Goal: Task Accomplishment & Management: Complete application form

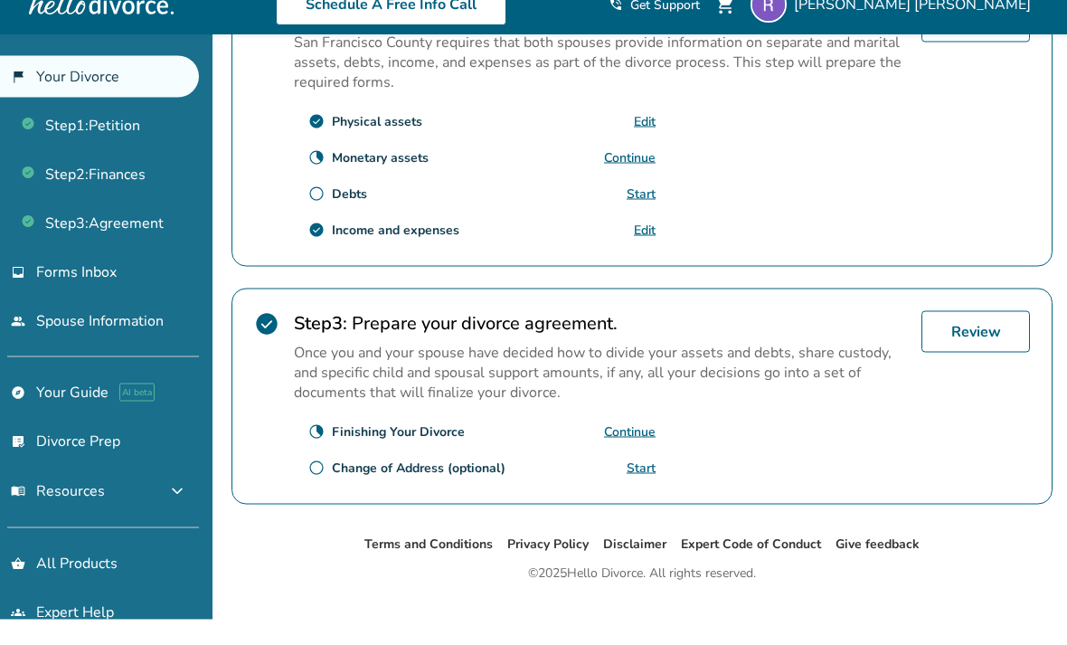
scroll to position [628, 0]
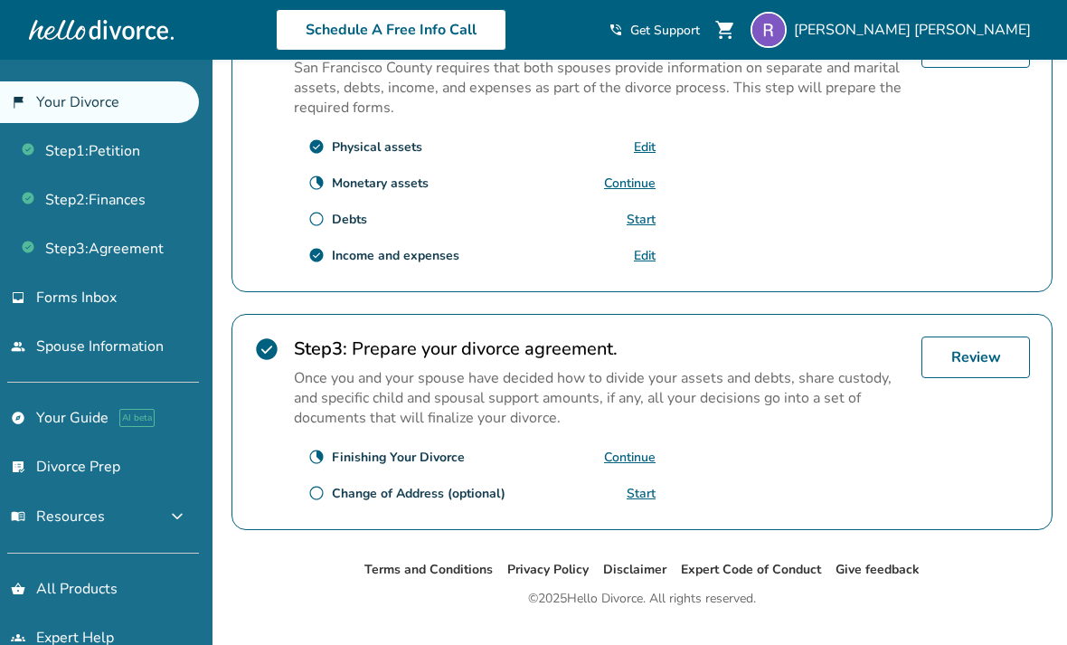
click at [80, 203] on link "Step 2 : Finances" at bounding box center [99, 200] width 199 height 42
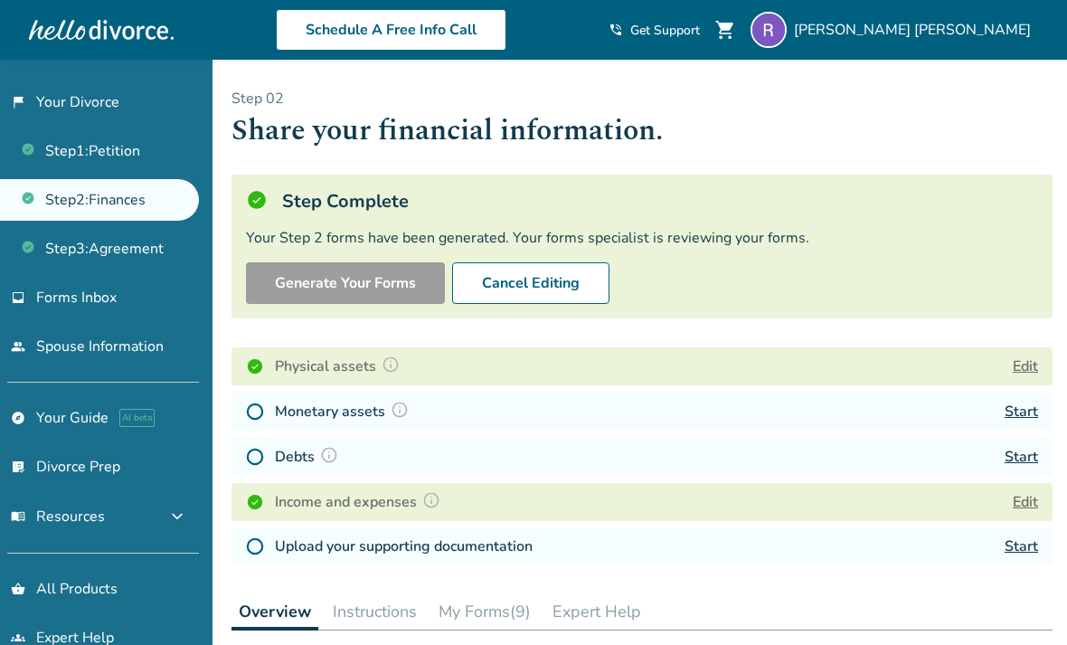
click at [67, 253] on link "Step 3 : Agreement" at bounding box center [99, 249] width 199 height 42
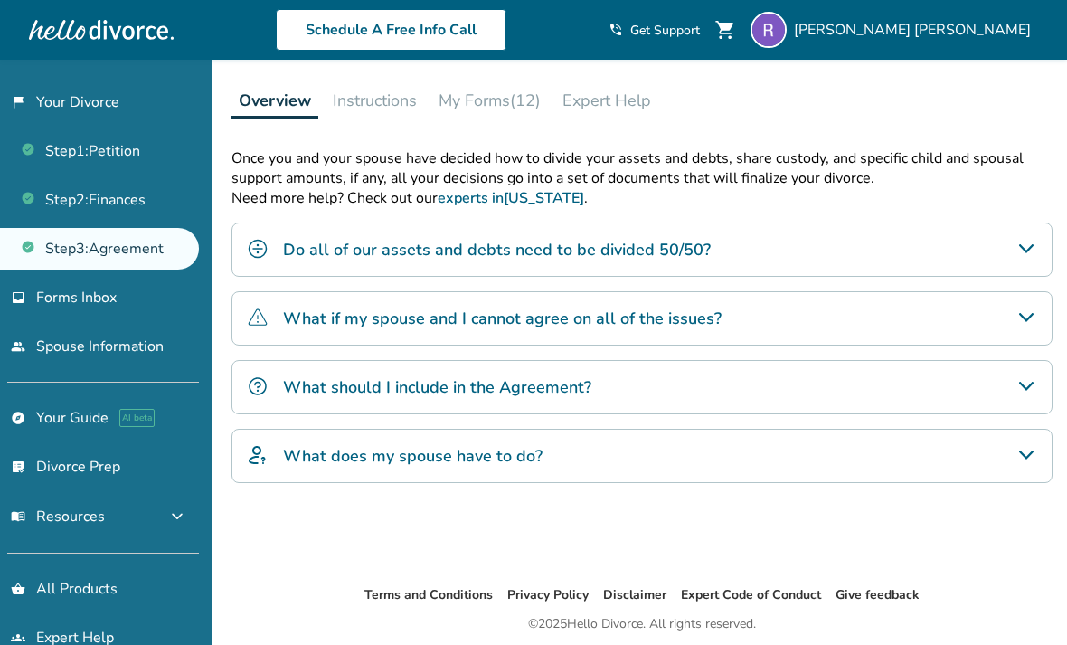
scroll to position [376, 0]
click at [1021, 251] on icon "Do all of our assets and debts need to be divided 50/50?" at bounding box center [1026, 249] width 14 height 9
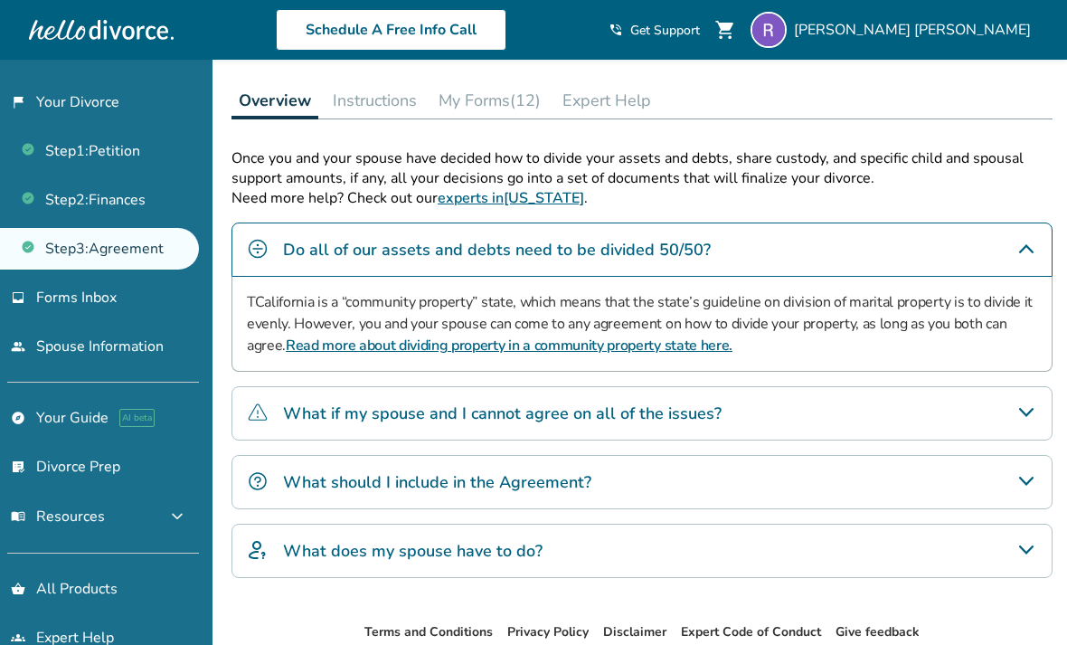
click at [1029, 246] on icon "Do all of our assets and debts need to be divided 50/50?" at bounding box center [1027, 249] width 22 height 22
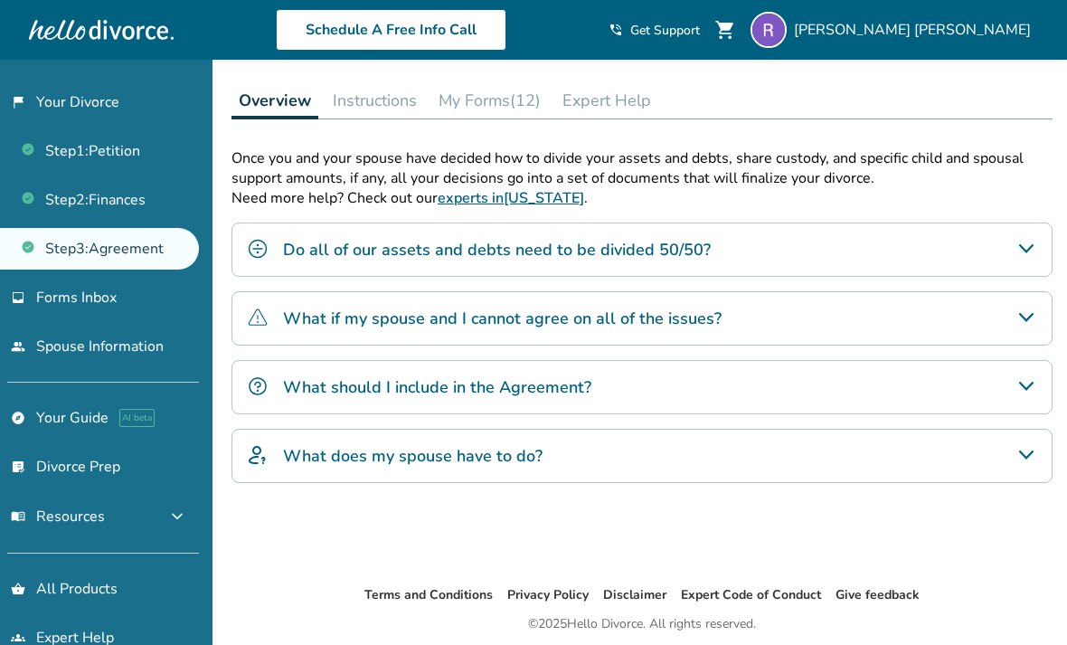
click at [1025, 322] on icon "What if my spouse and I cannot agree on all of the issues?" at bounding box center [1026, 317] width 14 height 9
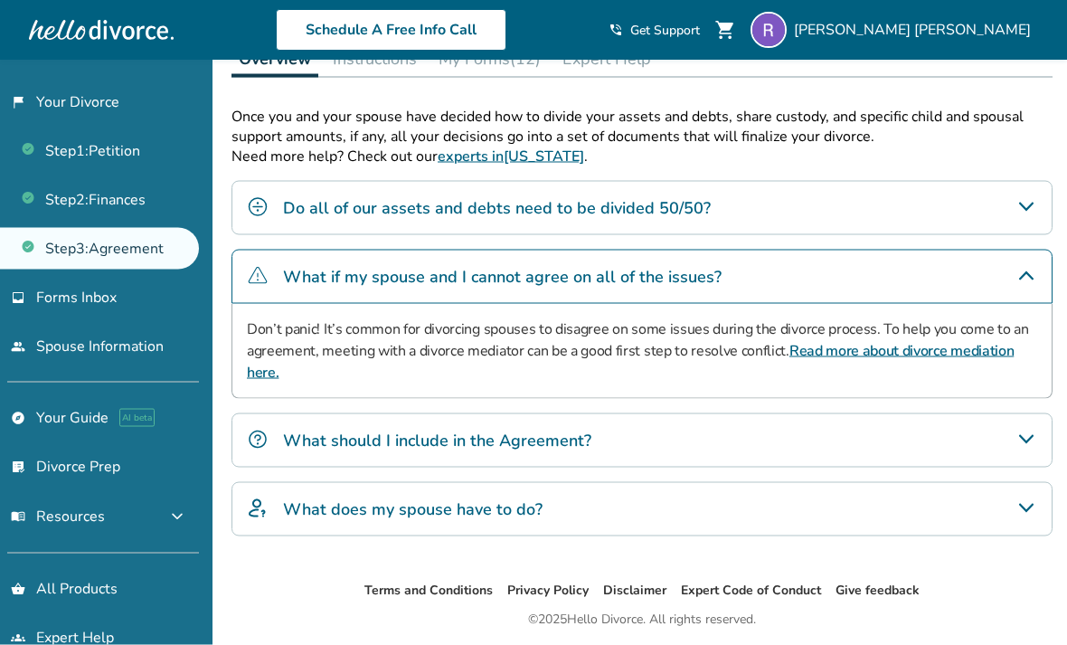
scroll to position [427, 0]
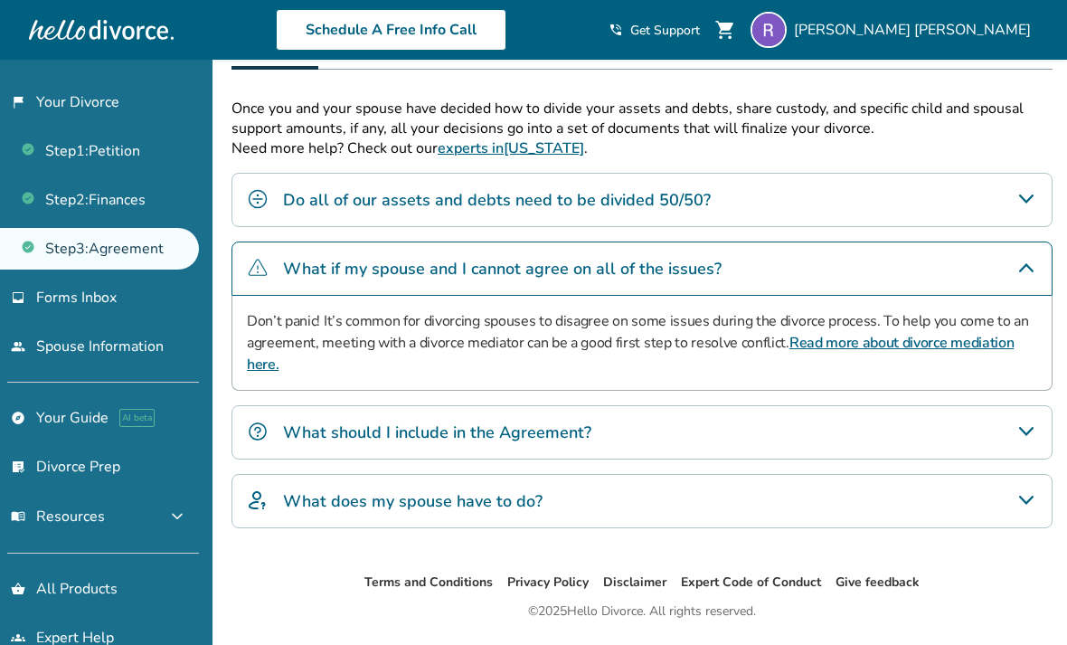
click at [1017, 279] on icon "What if my spouse and I cannot agree on all of the issues?" at bounding box center [1027, 268] width 22 height 22
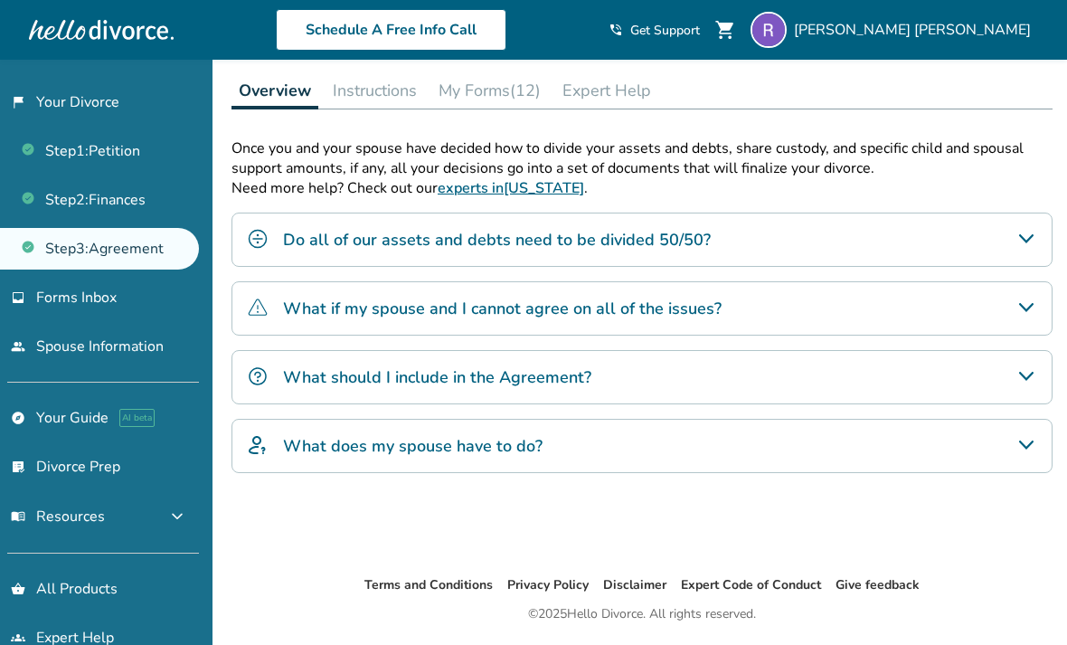
click at [1026, 379] on icon "What should I include in the Agreement?" at bounding box center [1027, 376] width 22 height 22
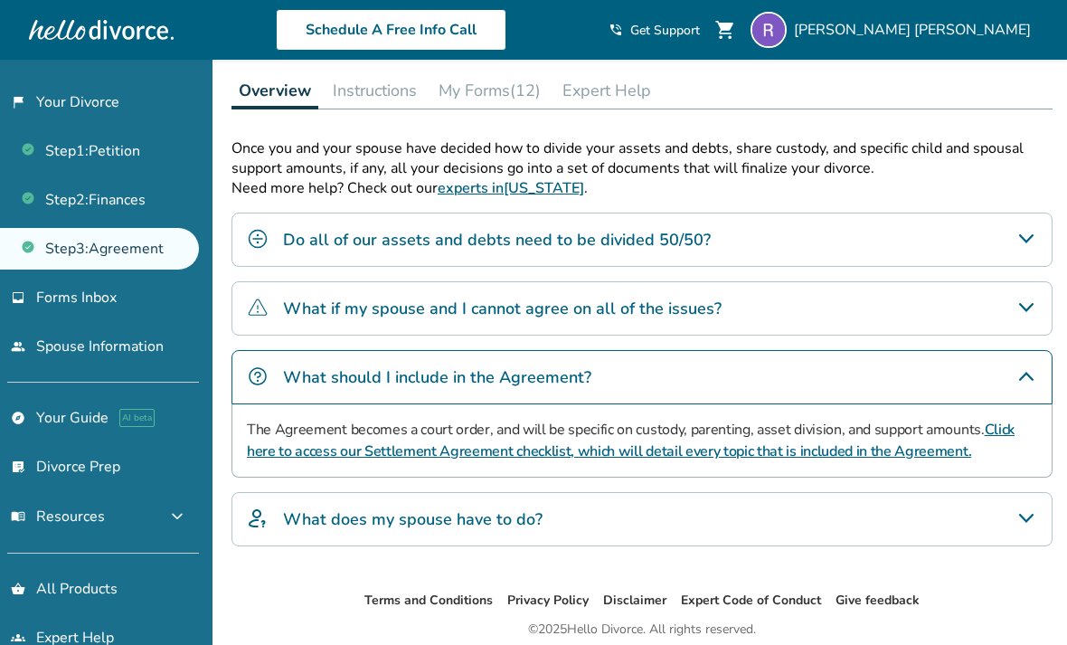
click at [1027, 380] on icon "What should I include in the Agreement?" at bounding box center [1026, 376] width 14 height 9
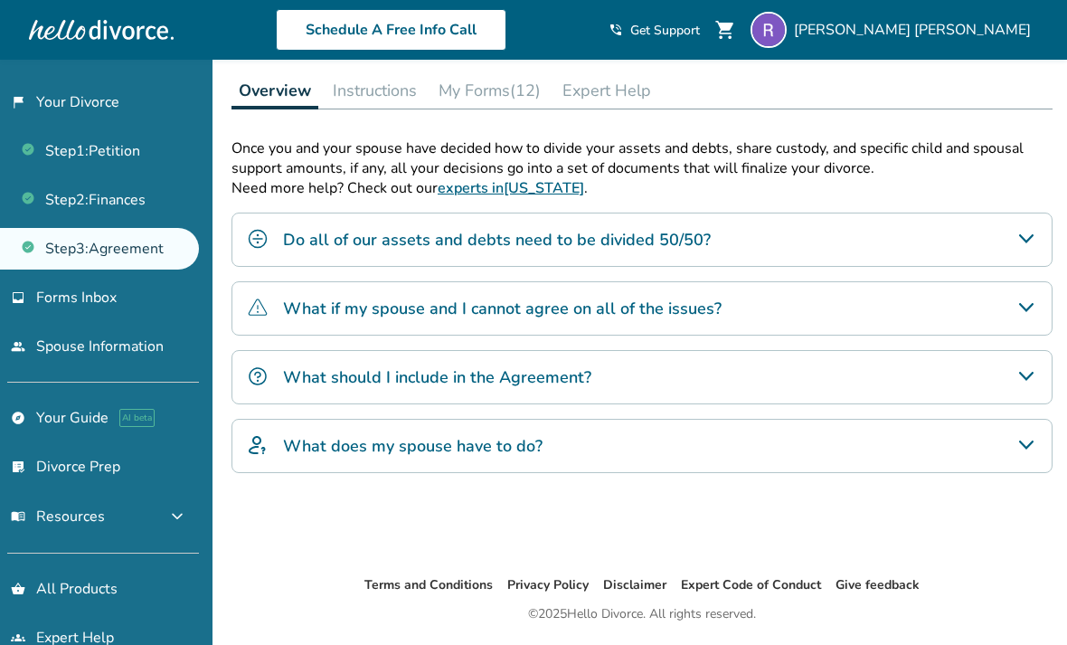
click at [1016, 464] on div "What does my spouse have to do?" at bounding box center [642, 446] width 821 height 54
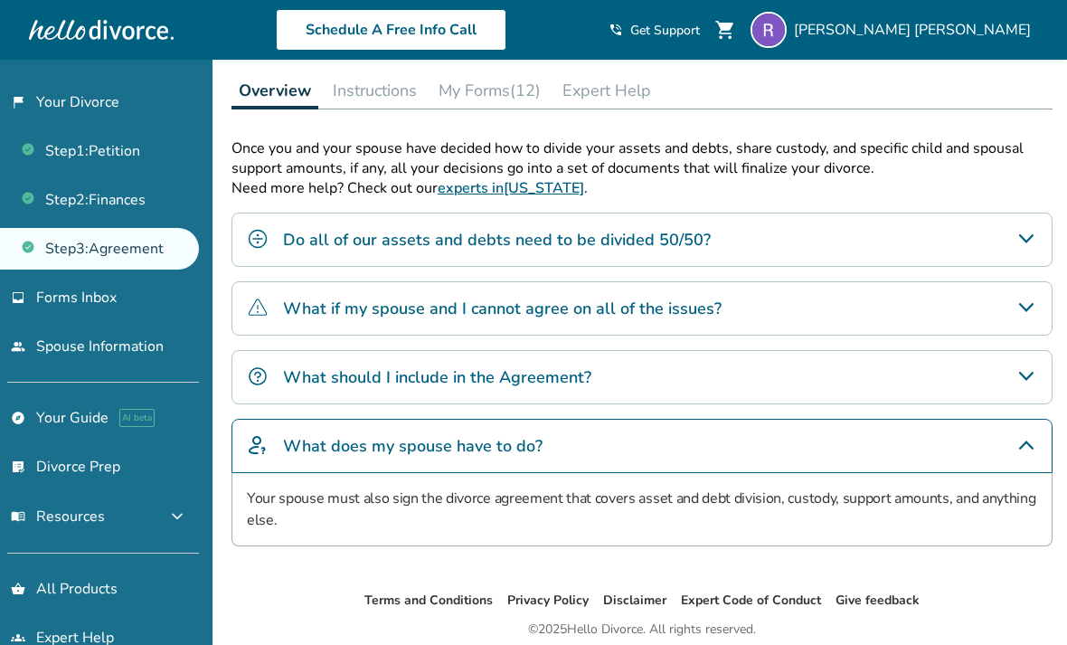
scroll to position [405, 0]
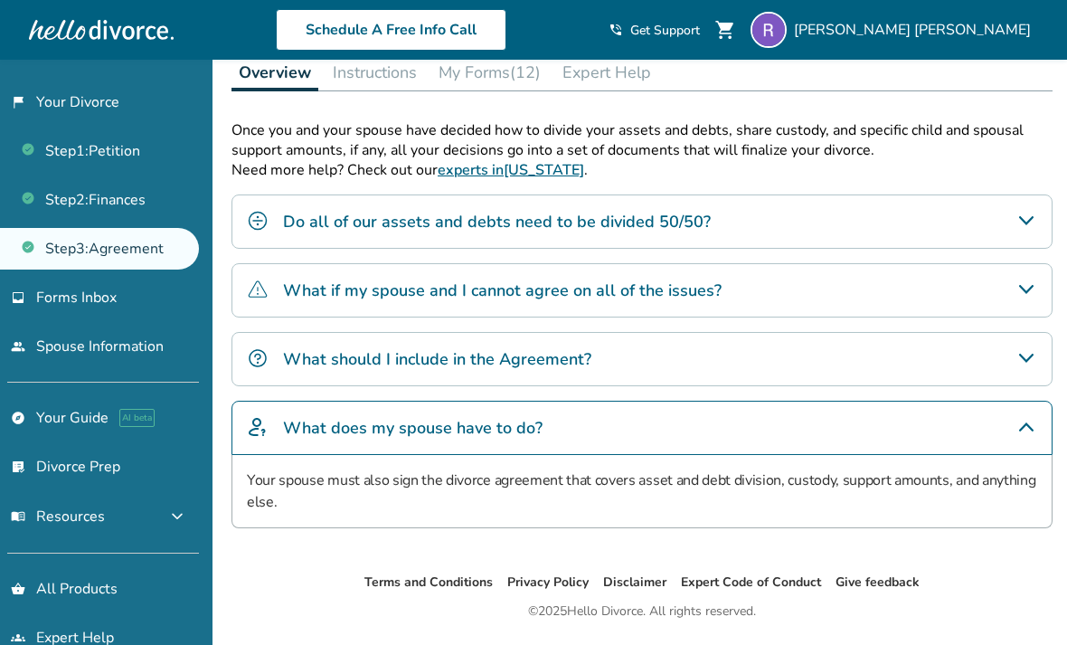
click at [1016, 438] on icon "What does my spouse have to do?" at bounding box center [1027, 427] width 22 height 22
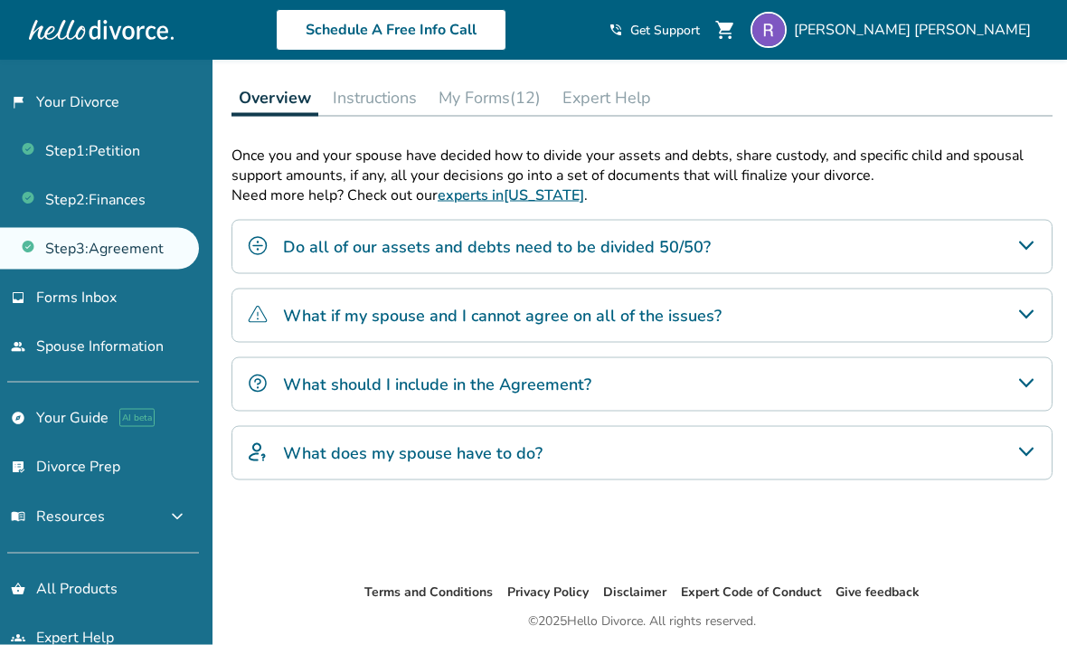
scroll to position [372, 0]
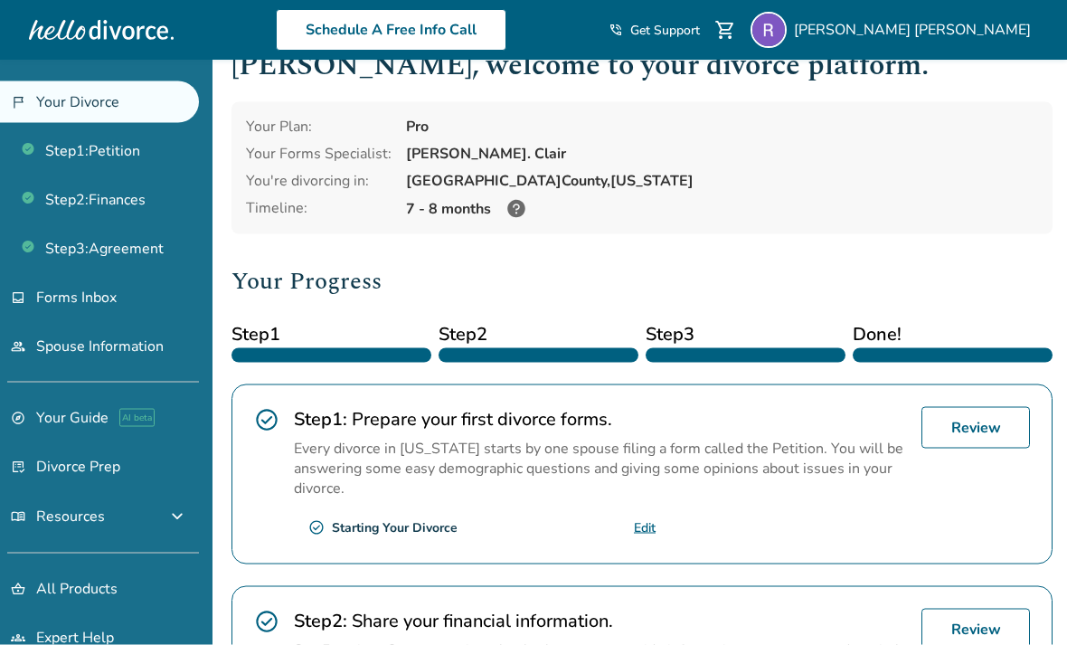
scroll to position [46, 0]
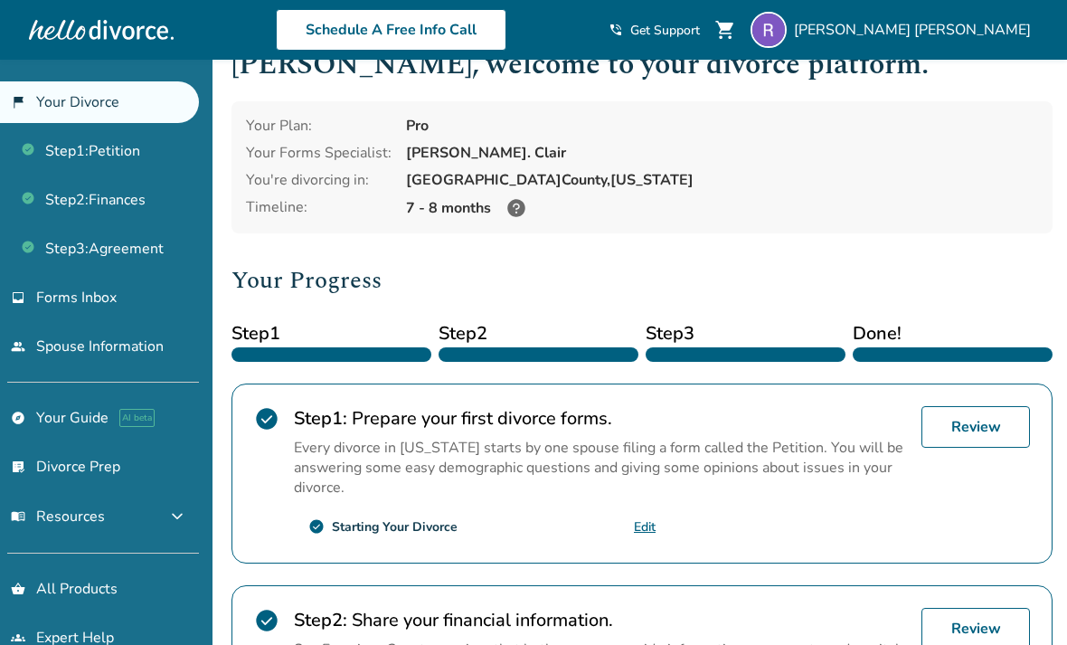
click at [512, 212] on icon at bounding box center [516, 208] width 18 height 18
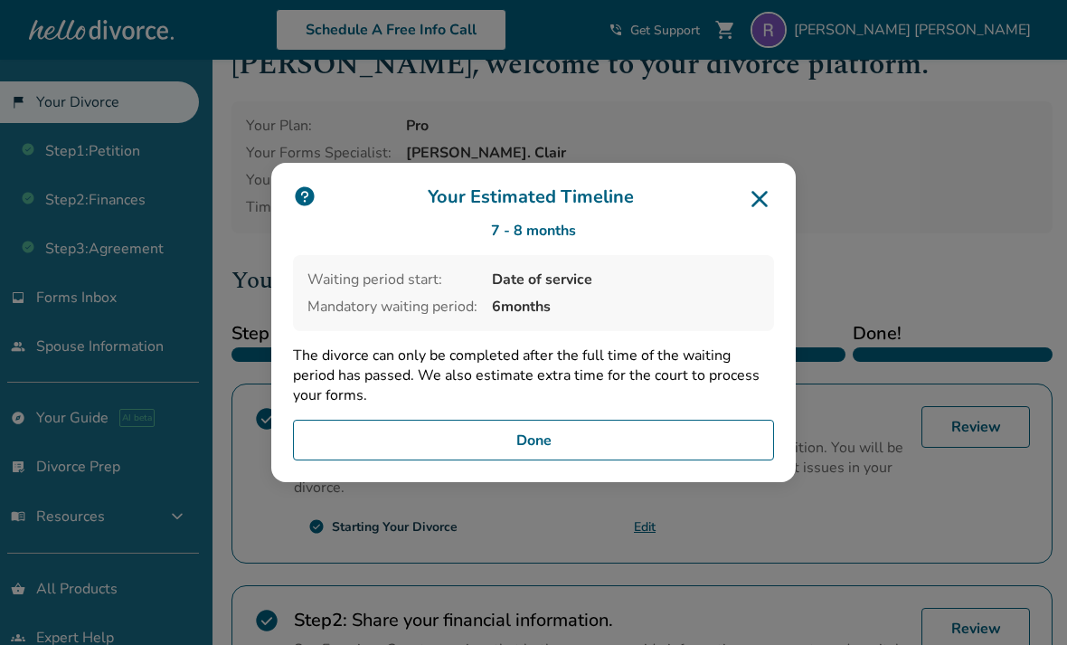
click at [715, 461] on button "Done" at bounding box center [533, 441] width 481 height 42
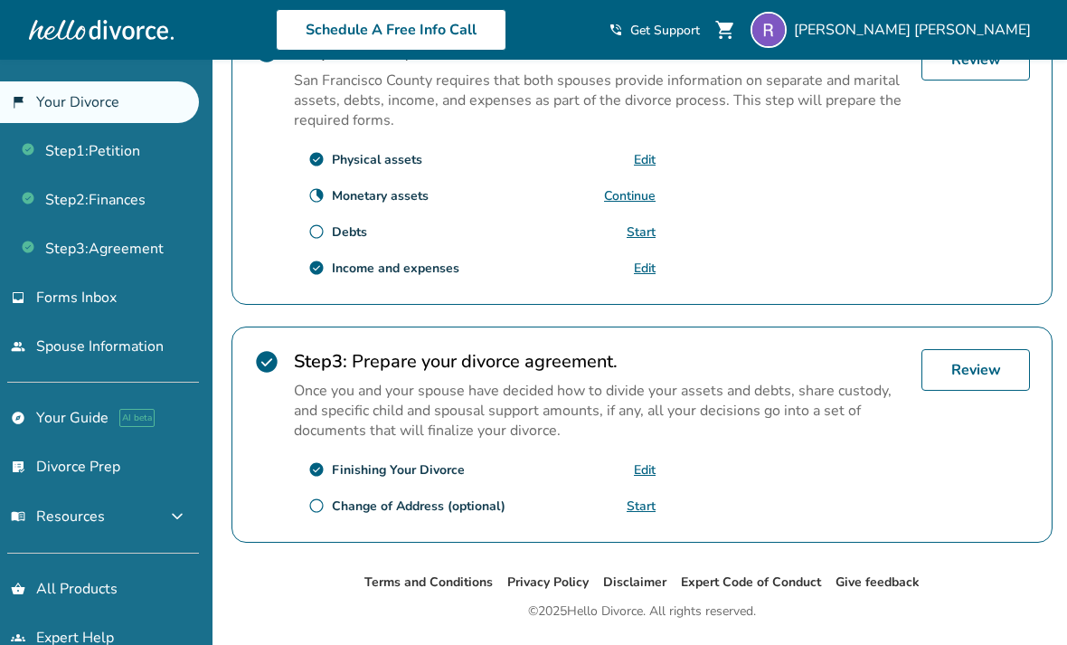
scroll to position [628, 0]
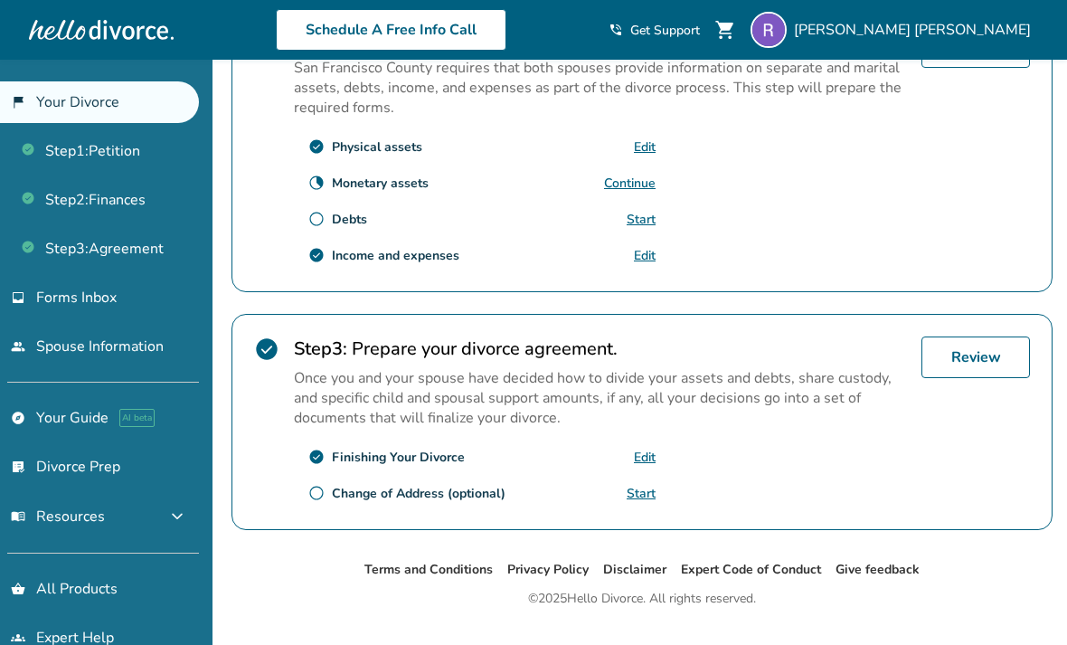
click at [55, 258] on link "Step 3 : Agreement" at bounding box center [99, 249] width 199 height 42
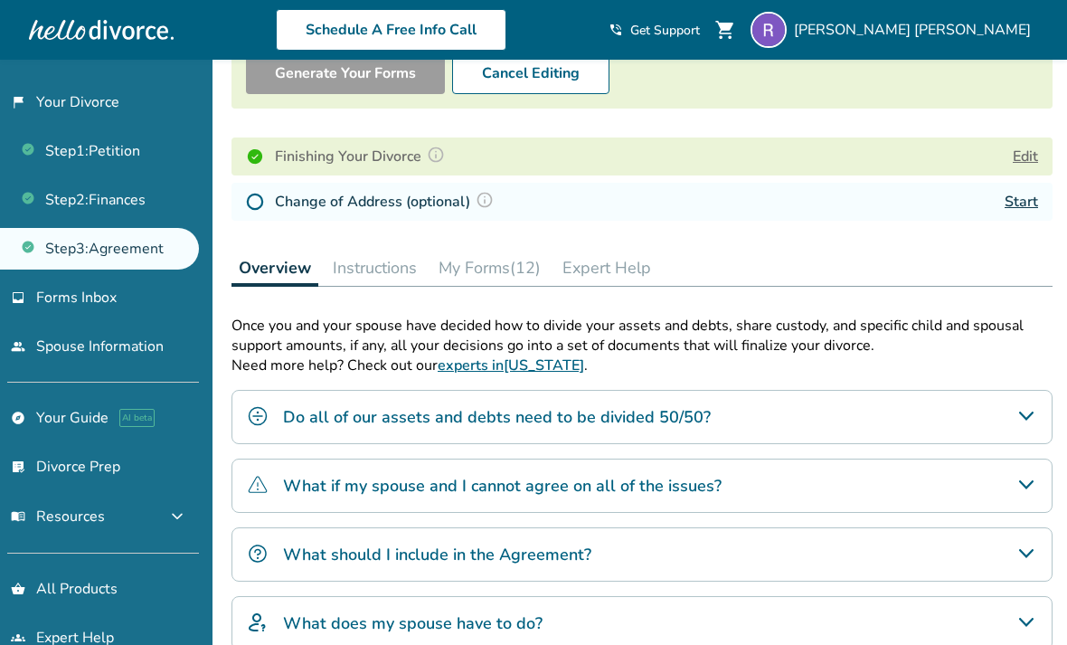
scroll to position [209, 0]
click at [492, 203] on img at bounding box center [485, 201] width 18 height 18
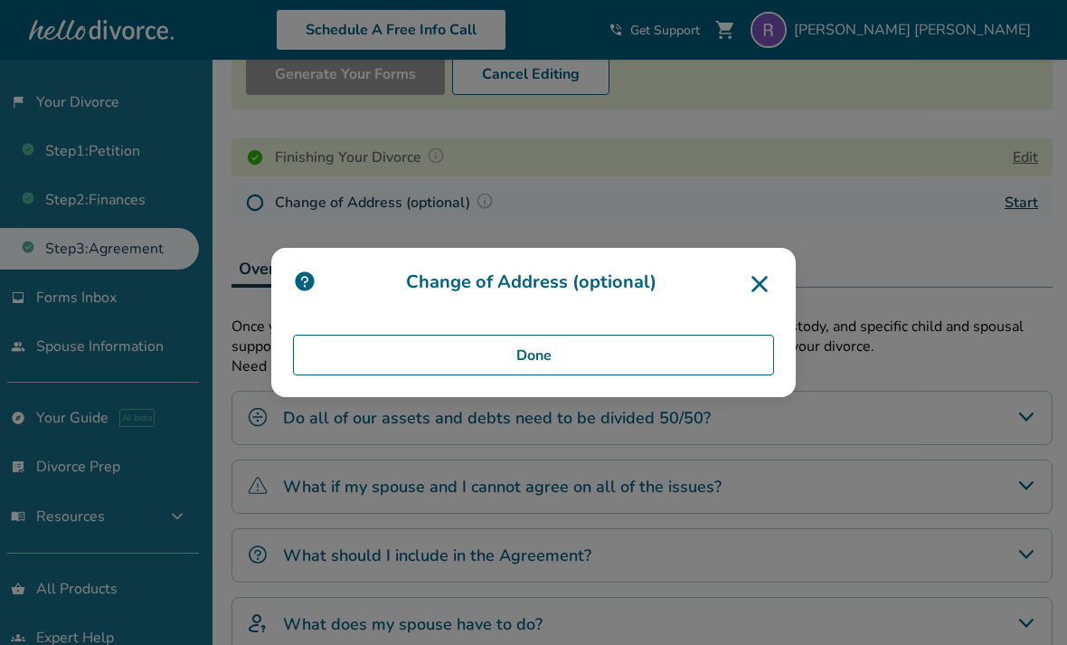
click at [769, 298] on icon at bounding box center [759, 283] width 29 height 29
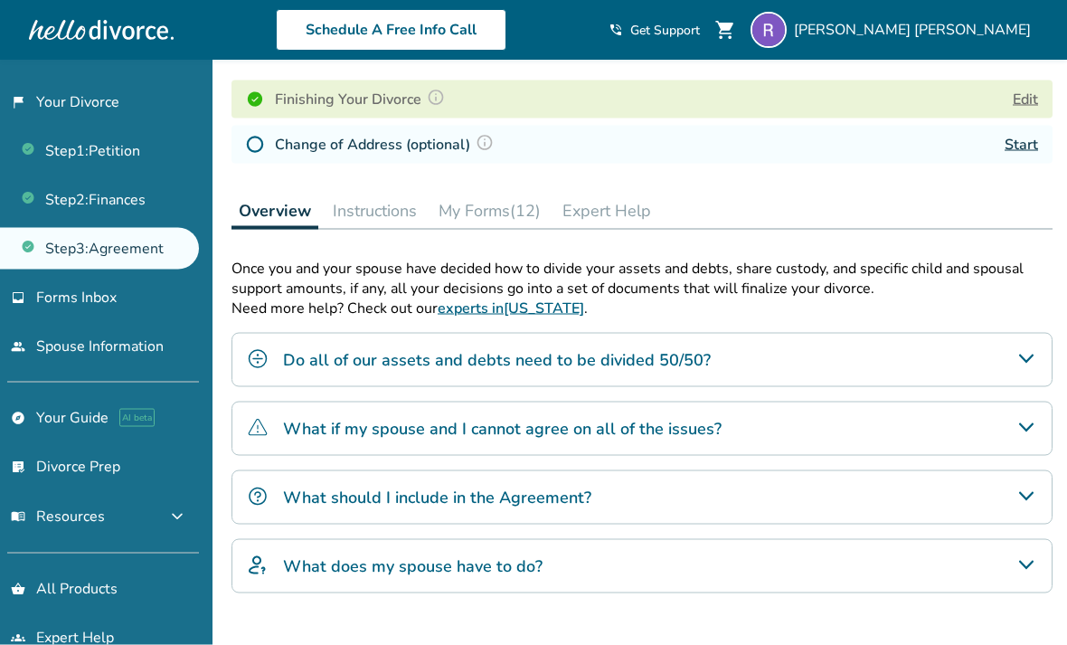
scroll to position [268, 0]
click at [506, 210] on button "My Forms (12)" at bounding box center [489, 210] width 117 height 36
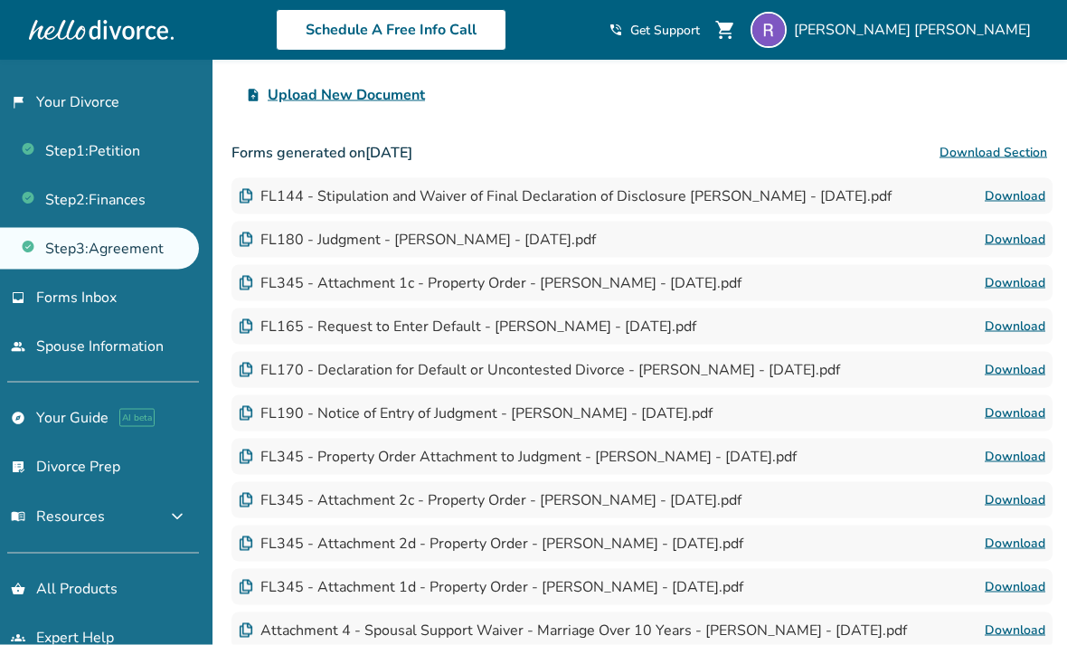
scroll to position [560, 0]
click at [77, 203] on link "Step 2 : Finances" at bounding box center [99, 200] width 199 height 42
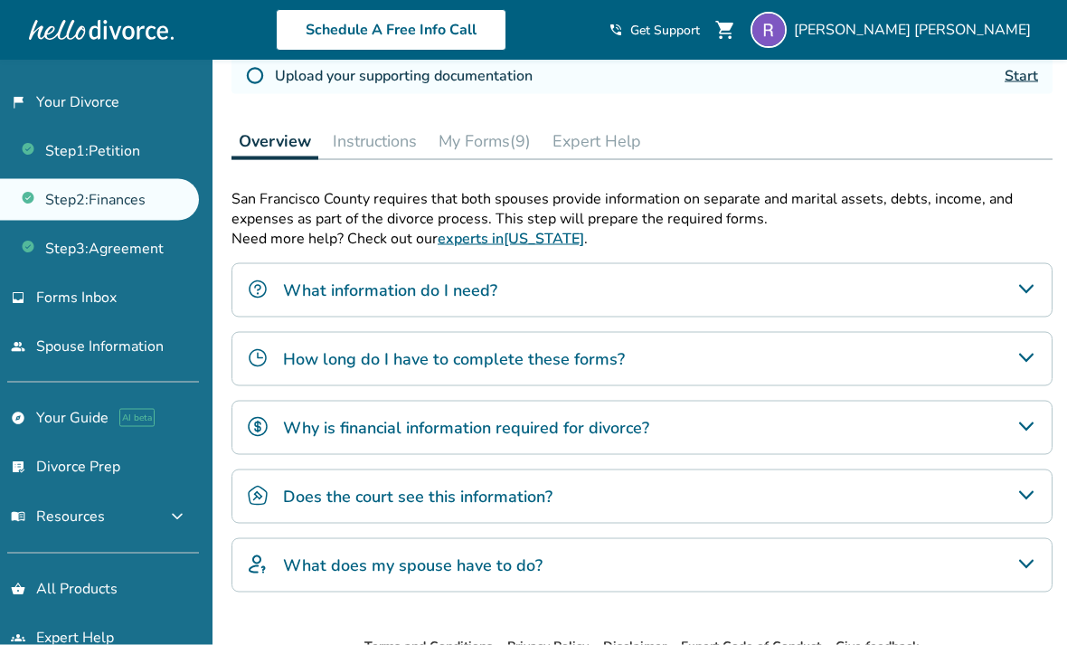
scroll to position [447, 0]
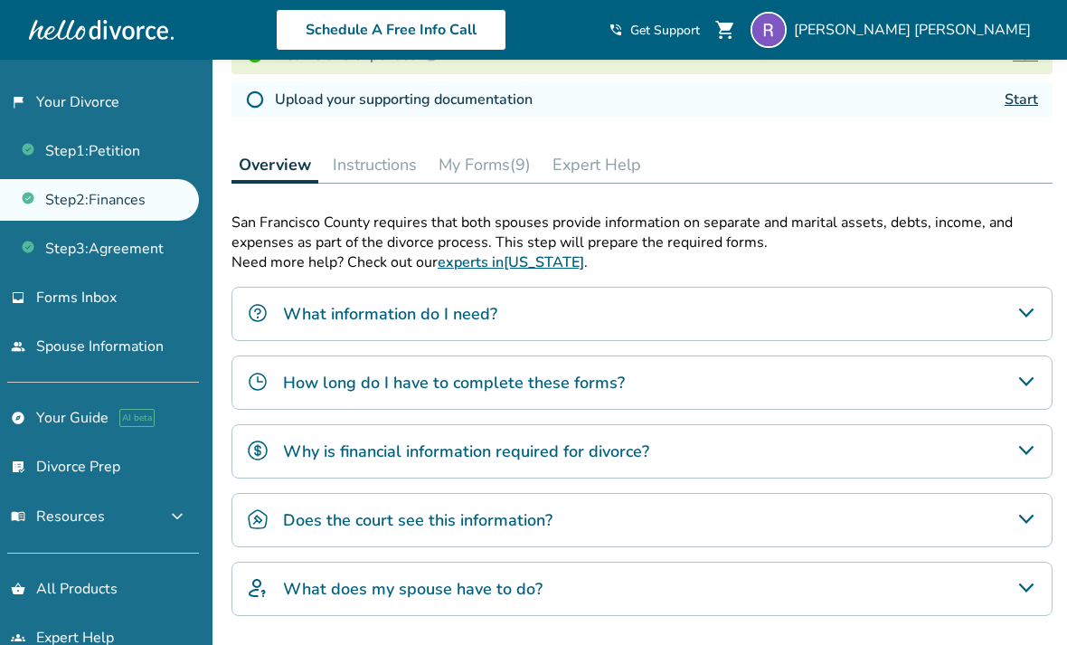
click at [506, 165] on button "My Forms (9)" at bounding box center [484, 165] width 107 height 36
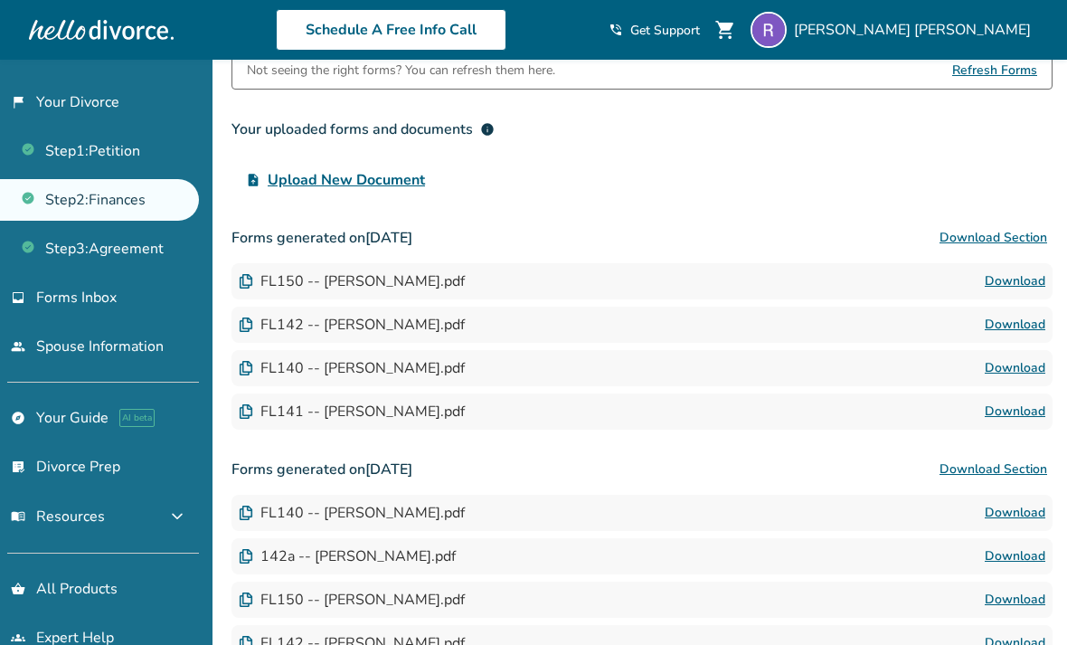
scroll to position [607, 0]
click at [59, 148] on link "Step 1 : Petition" at bounding box center [99, 151] width 199 height 42
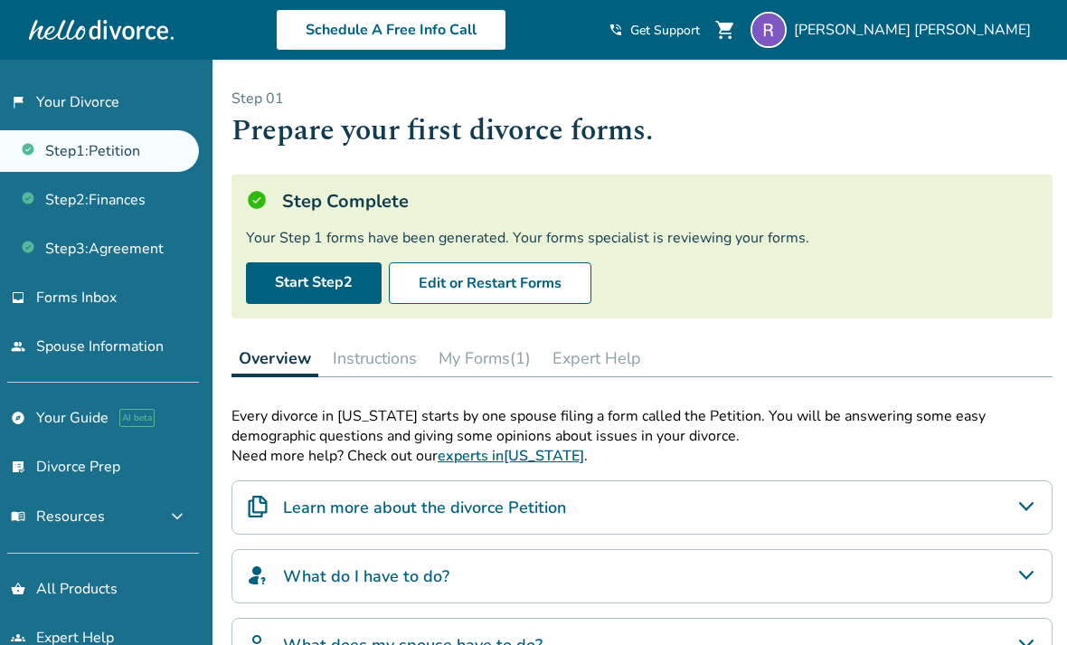
click at [513, 359] on button "My Forms (1)" at bounding box center [484, 358] width 107 height 36
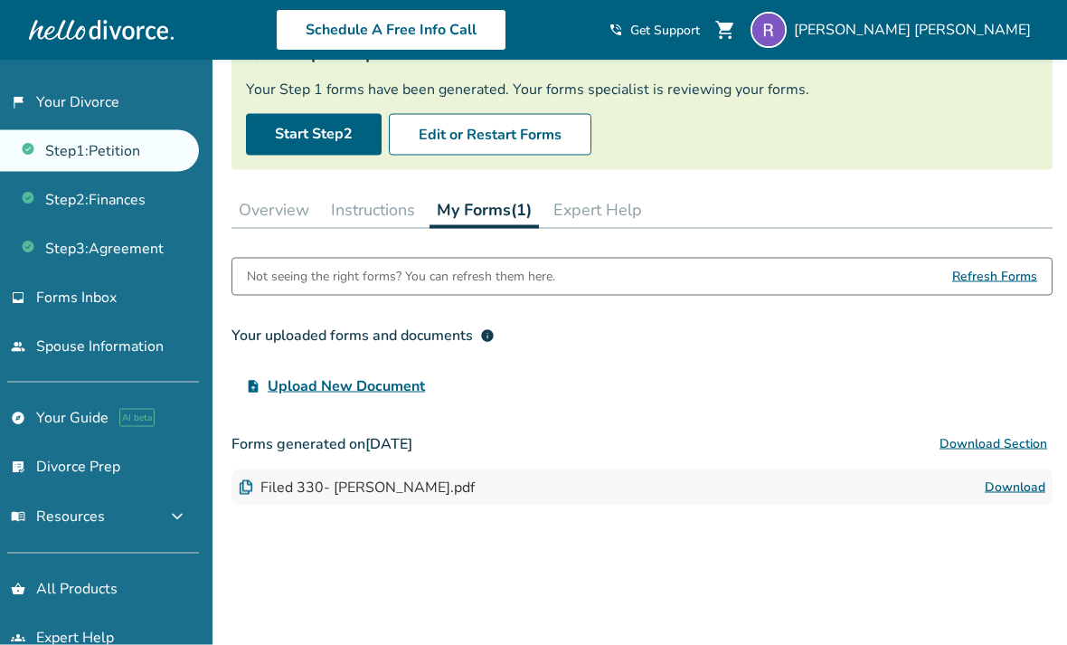
scroll to position [149, 0]
click at [58, 256] on link "Step 3 : Agreement" at bounding box center [99, 249] width 199 height 42
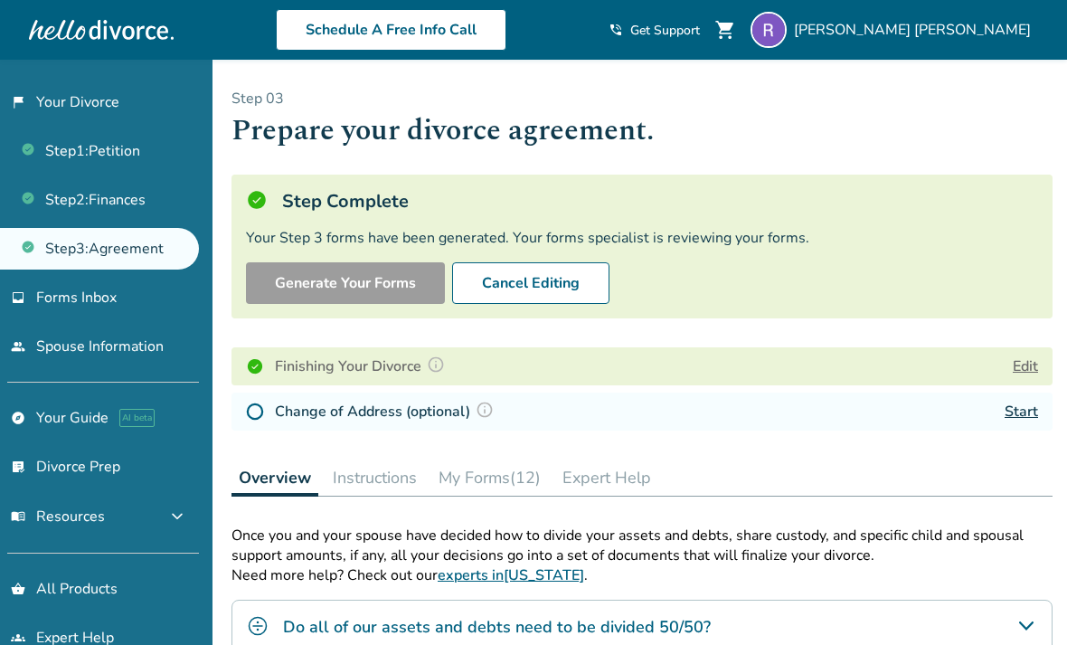
click at [509, 479] on button "My Forms (12)" at bounding box center [489, 477] width 117 height 36
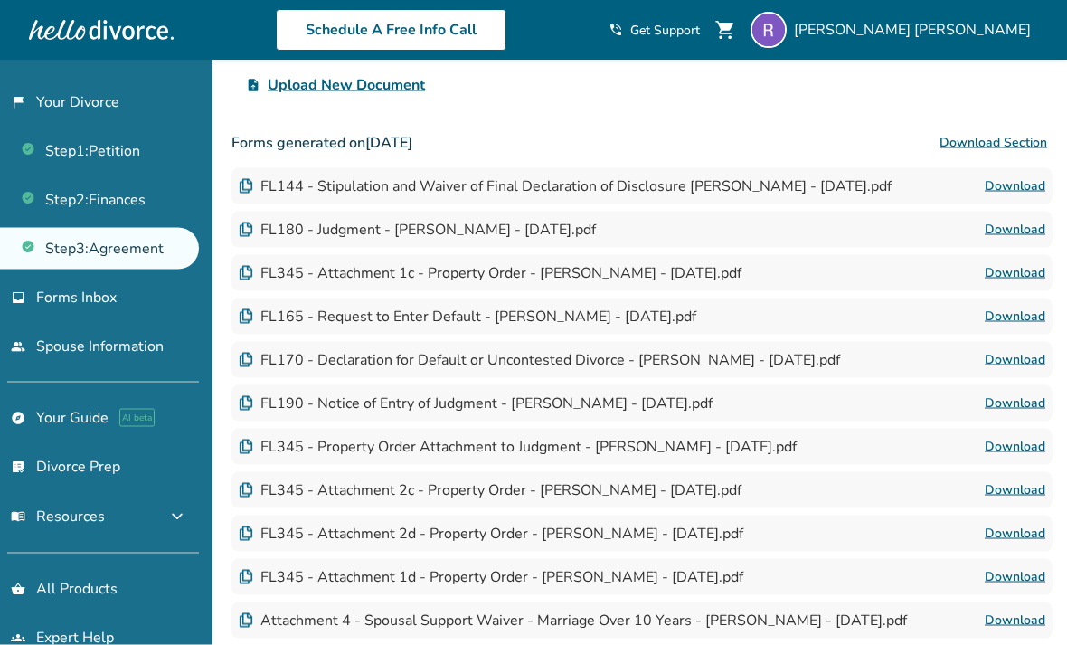
scroll to position [570, 0]
click at [275, 180] on div "FL144 - Stipulation and Waiver of Final Declaration of Disclosure Reva B Badri …" at bounding box center [565, 185] width 653 height 20
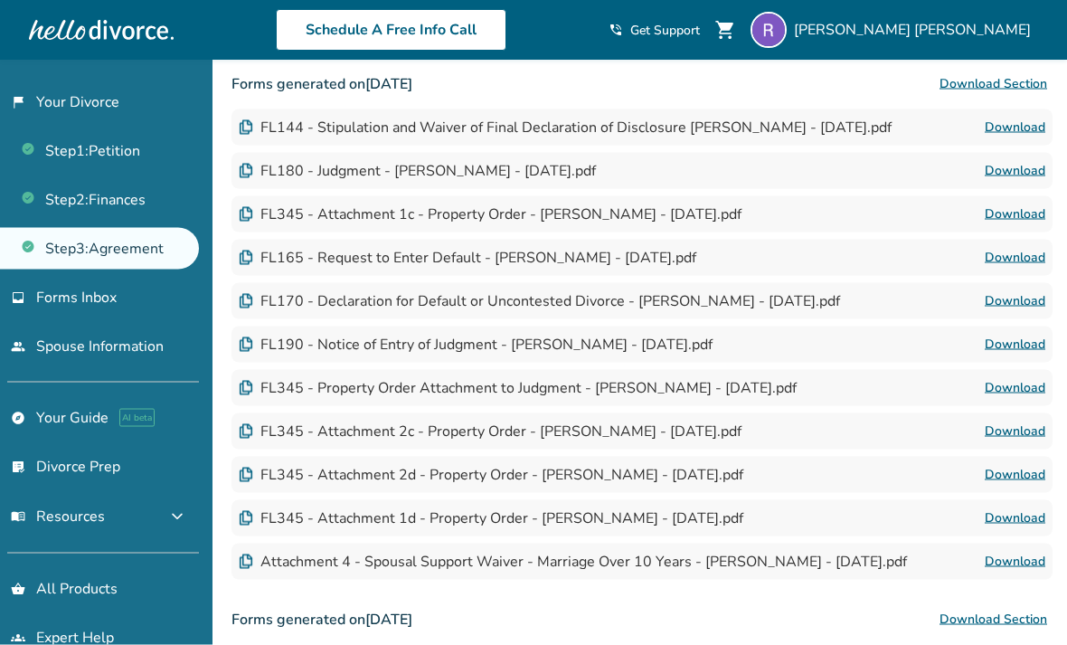
scroll to position [623, 0]
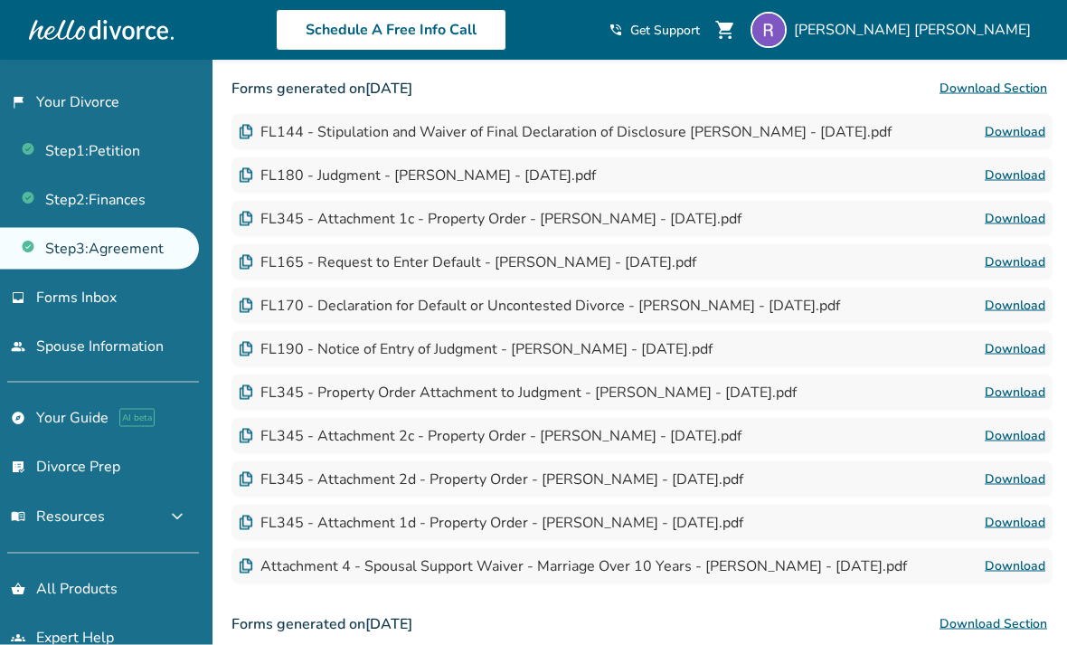
click at [915, 125] on div "FL144 - Stipulation and Waiver of Final Declaration of Disclosure Reva B Badri …" at bounding box center [642, 132] width 821 height 36
click at [1025, 128] on link "Download" at bounding box center [1015, 131] width 61 height 22
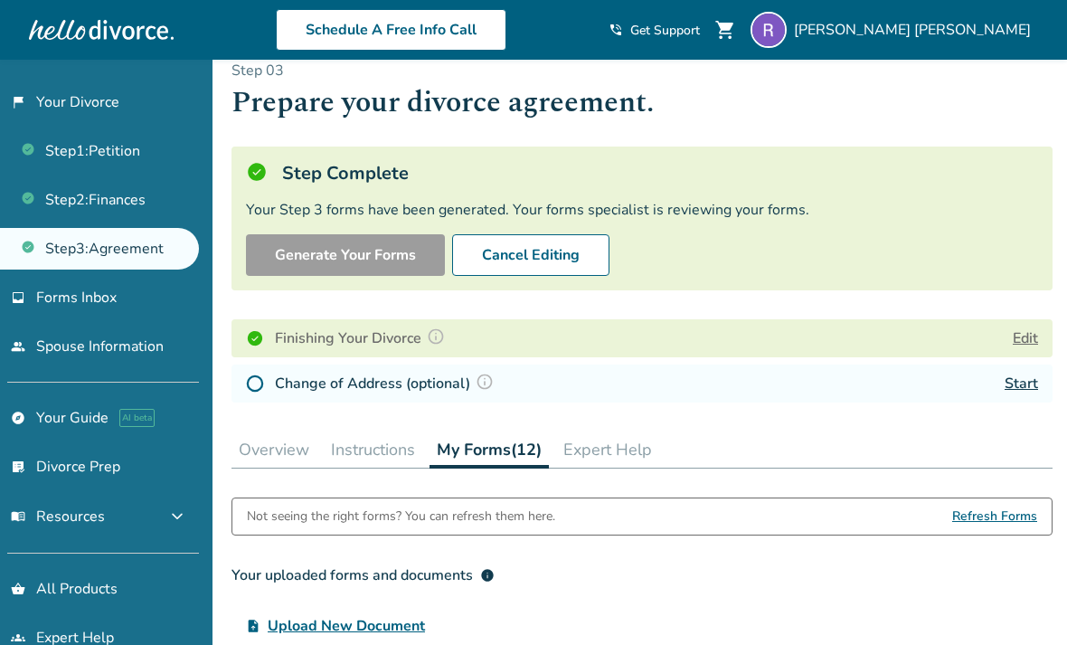
scroll to position [27, 0]
click at [561, 254] on button "Cancel Editing" at bounding box center [530, 256] width 157 height 42
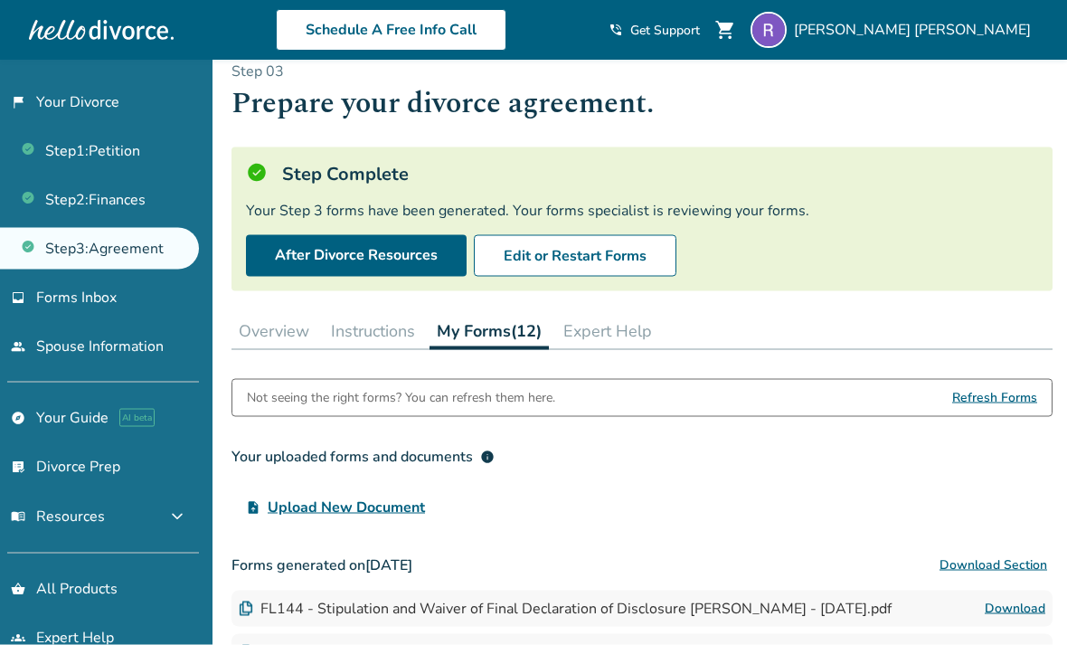
scroll to position [28, 0]
click at [623, 251] on button "Edit or Restart Forms" at bounding box center [575, 255] width 203 height 42
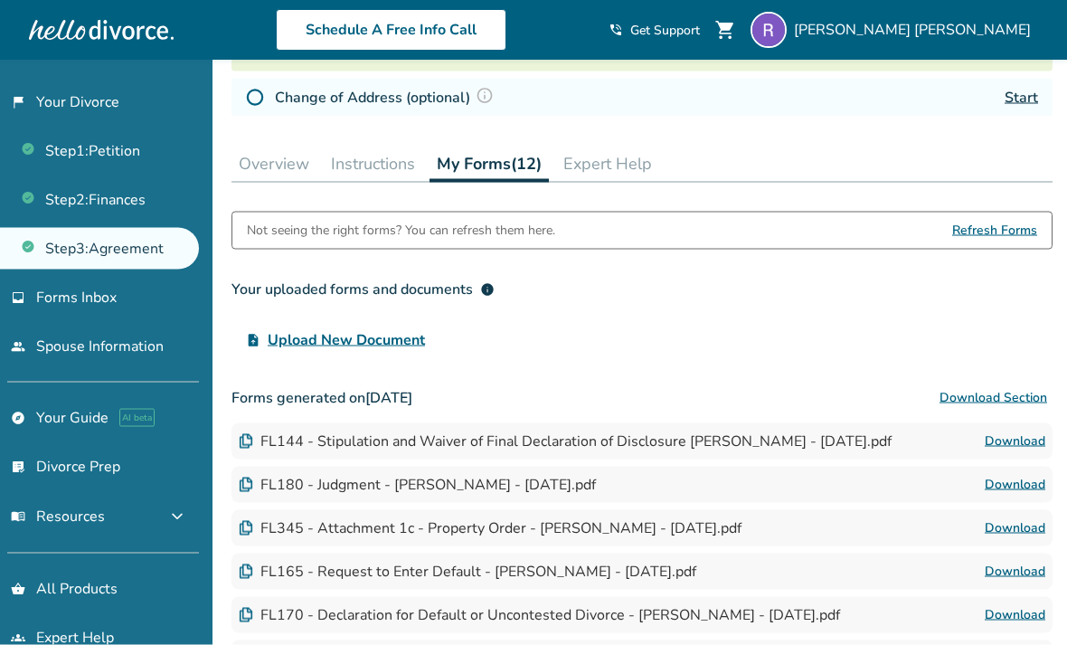
scroll to position [315, 0]
click at [1016, 239] on span "Refresh Forms" at bounding box center [994, 230] width 85 height 36
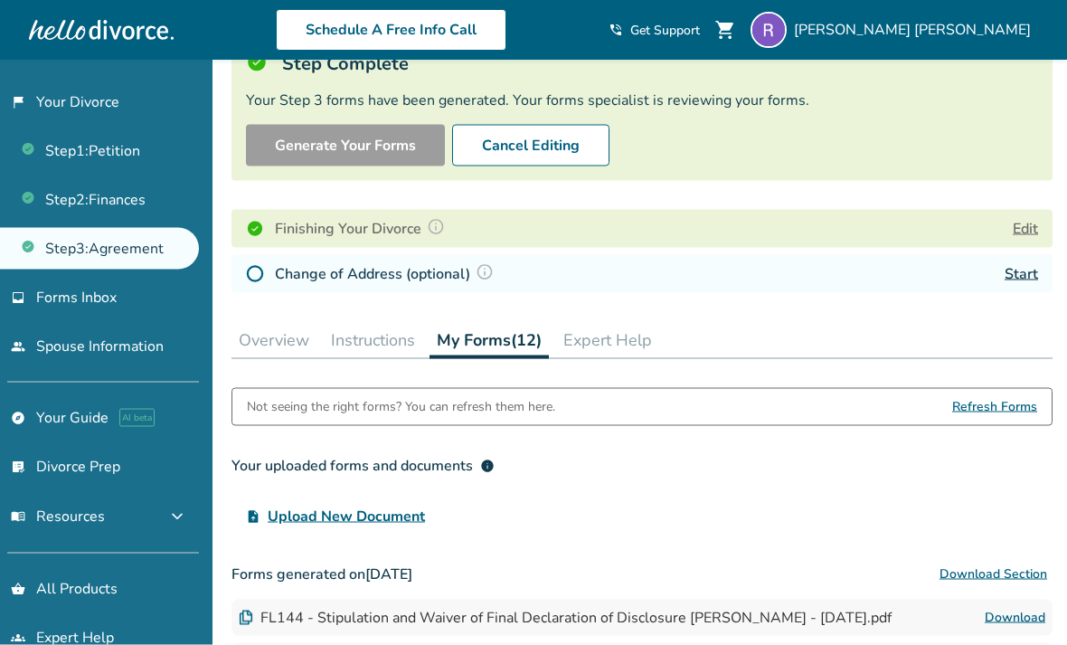
scroll to position [138, 0]
click at [271, 332] on button "Overview" at bounding box center [274, 339] width 85 height 36
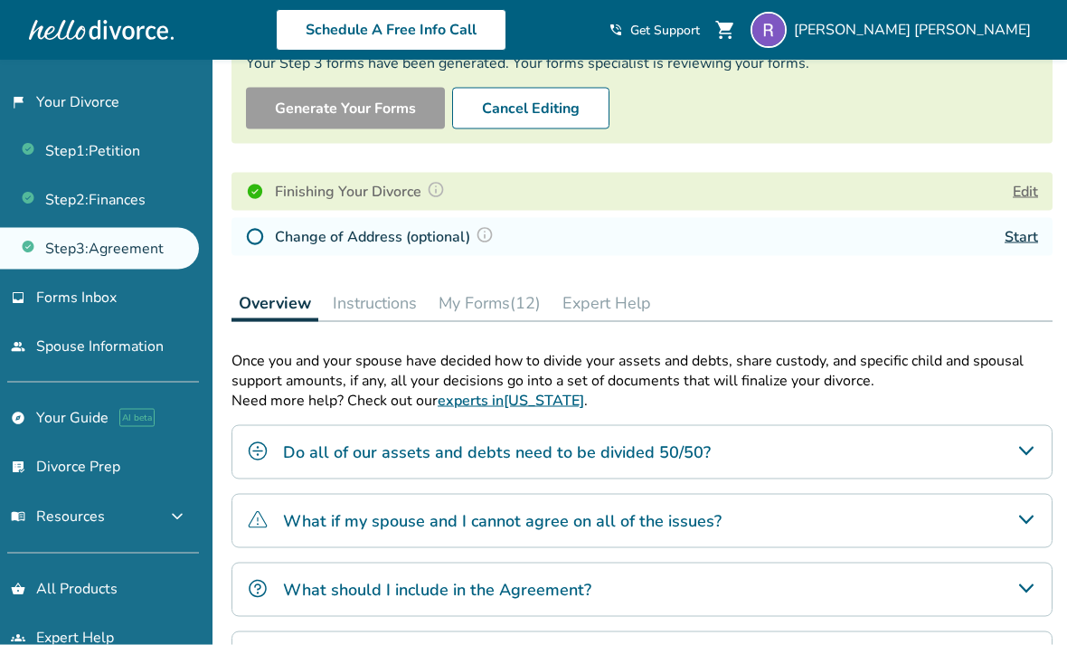
scroll to position [174, 0]
click at [1025, 202] on button "Edit" at bounding box center [1025, 193] width 25 height 22
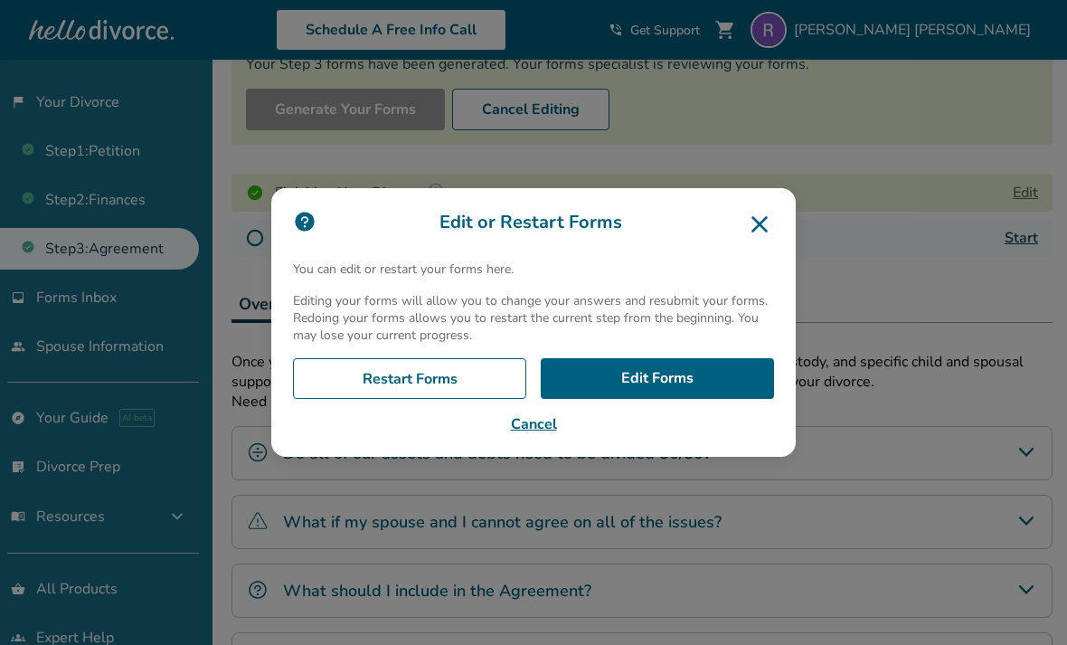
click at [702, 400] on link "Edit Forms" at bounding box center [657, 379] width 233 height 42
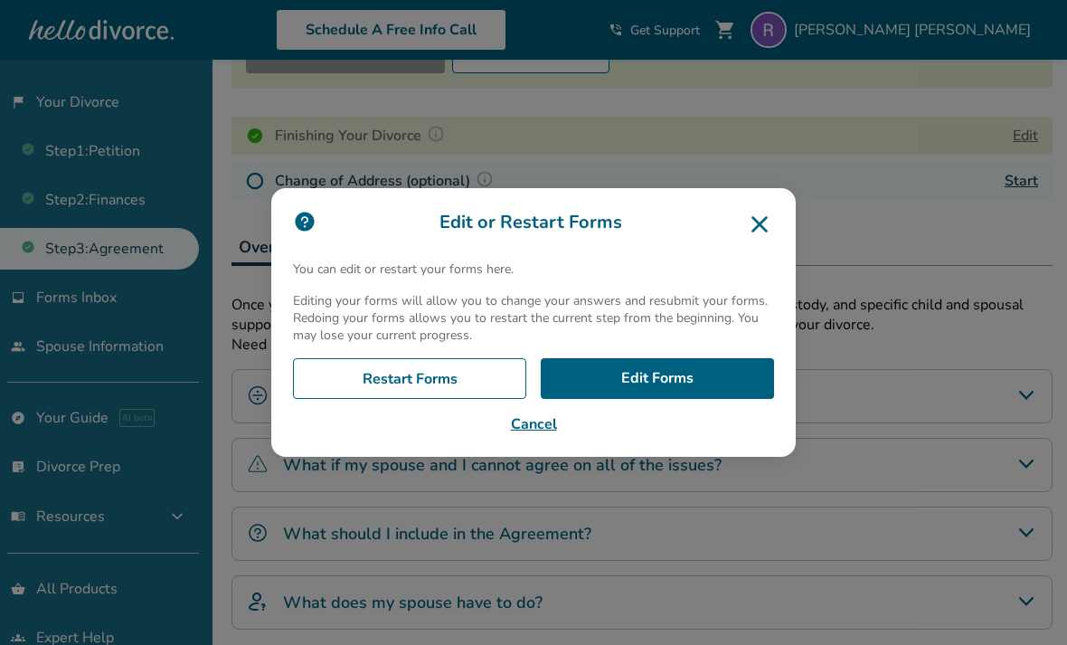
scroll to position [232, 0]
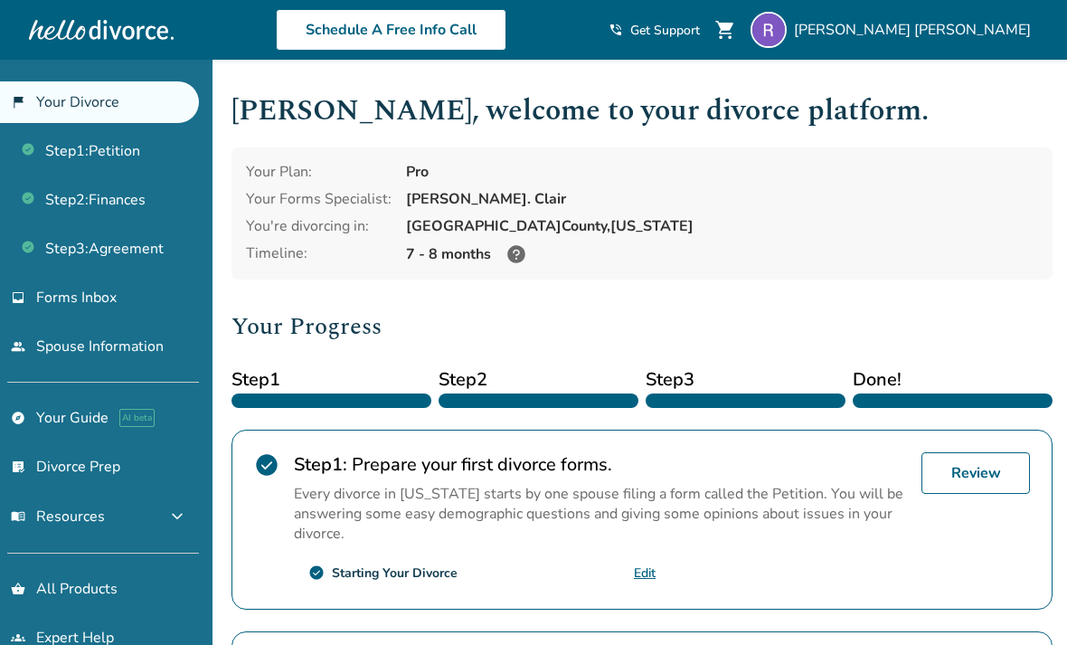
click at [68, 248] on link "Step 3 : Agreement" at bounding box center [99, 249] width 199 height 42
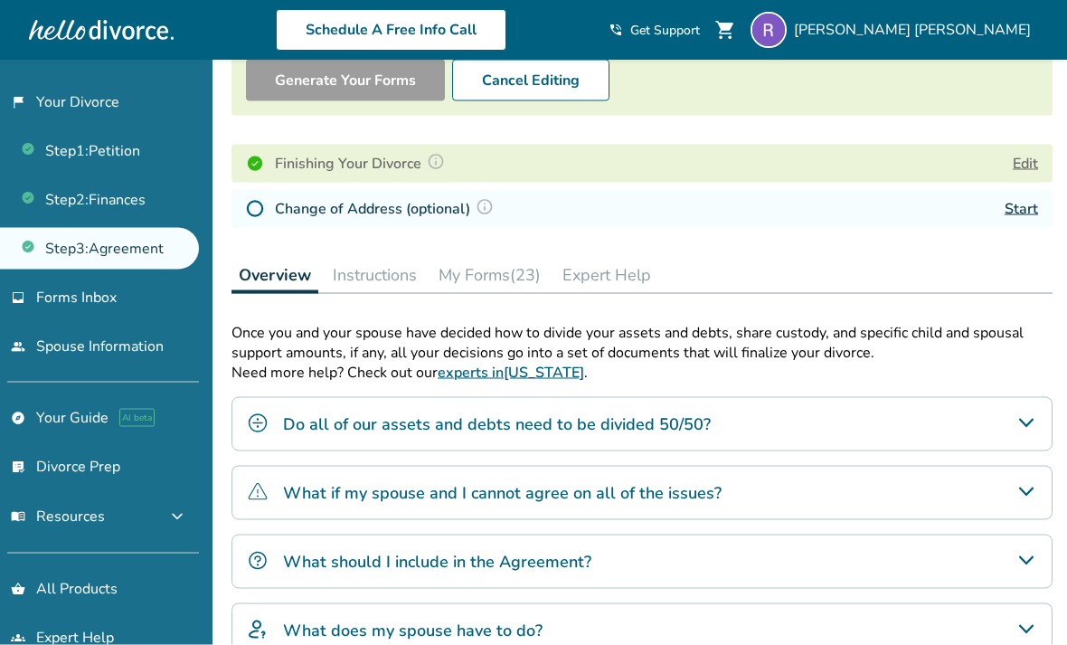
scroll to position [203, 0]
click at [505, 270] on button "My Forms (23)" at bounding box center [489, 274] width 117 height 36
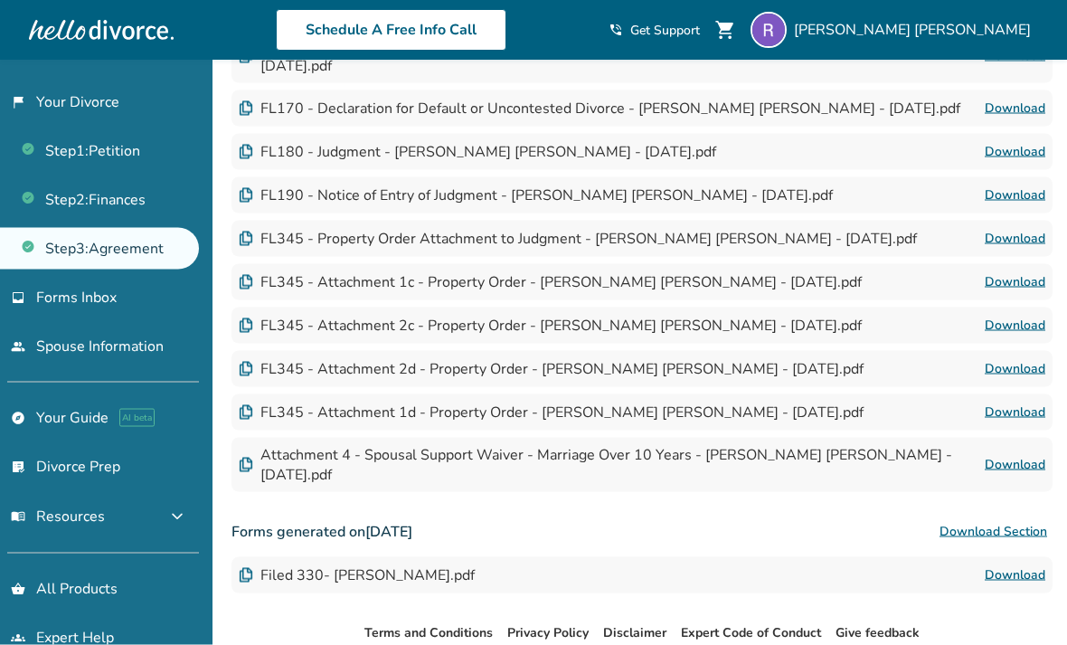
scroll to position [1232, 0]
